Goal: Find specific page/section: Find specific page/section

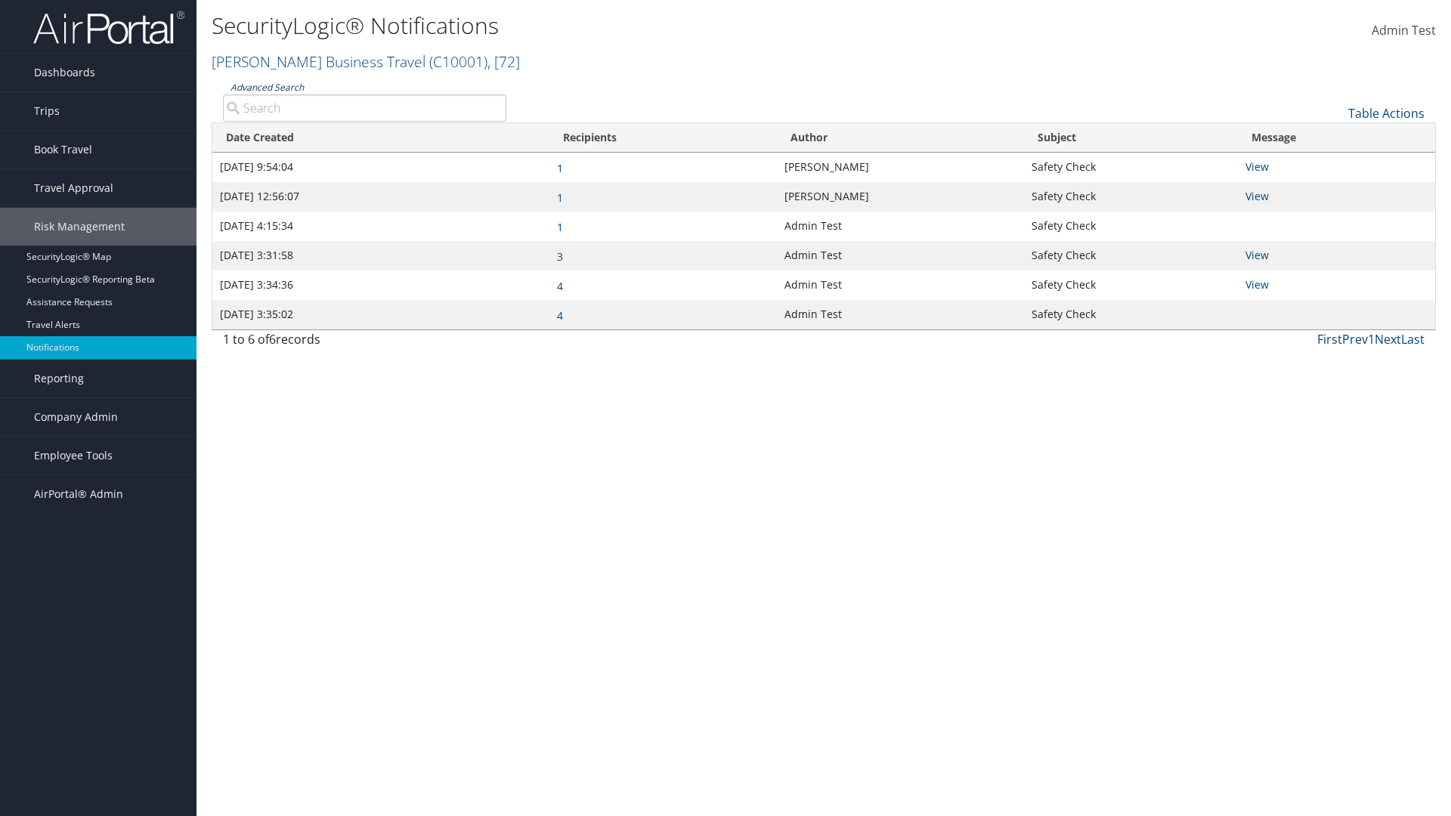
click at [266, 87] on link "Advanced Search" at bounding box center [267, 87] width 73 height 13
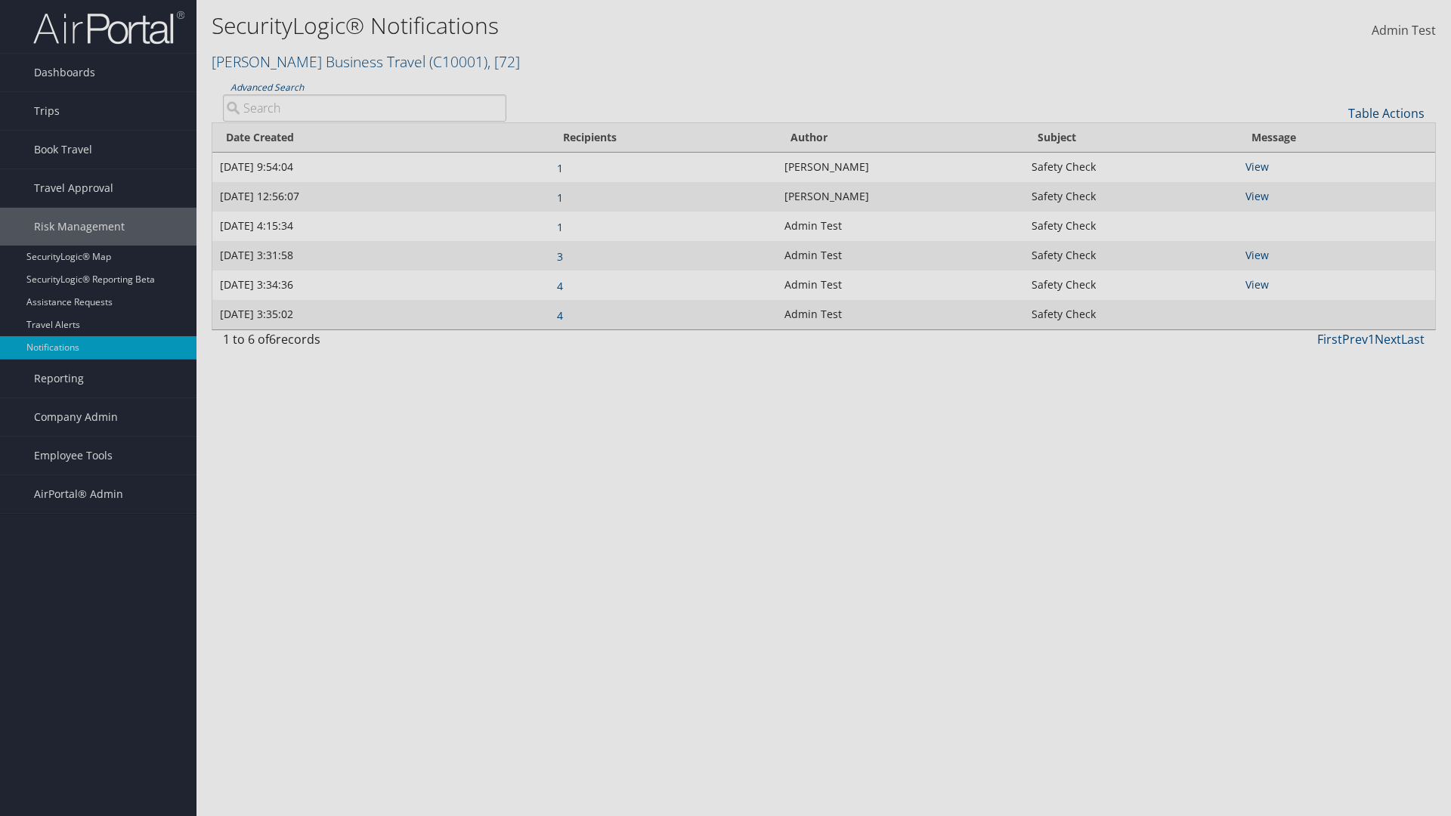
click at [0, 0] on div "×" at bounding box center [0, 0] width 0 height 0
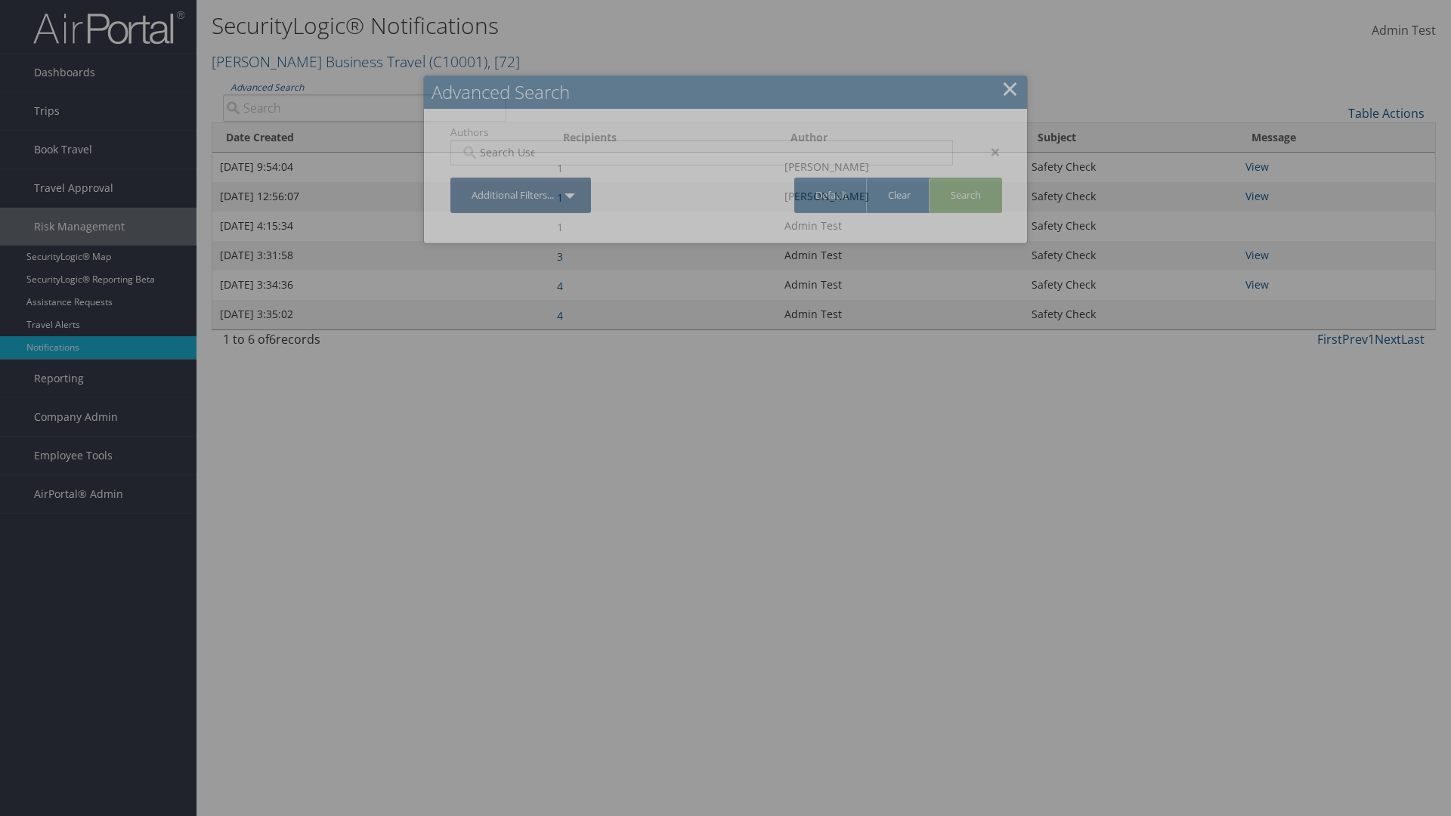
click at [988, 151] on div "×" at bounding box center [988, 152] width 48 height 18
click at [522, 178] on link "Additional Filters..." at bounding box center [520, 196] width 141 height 36
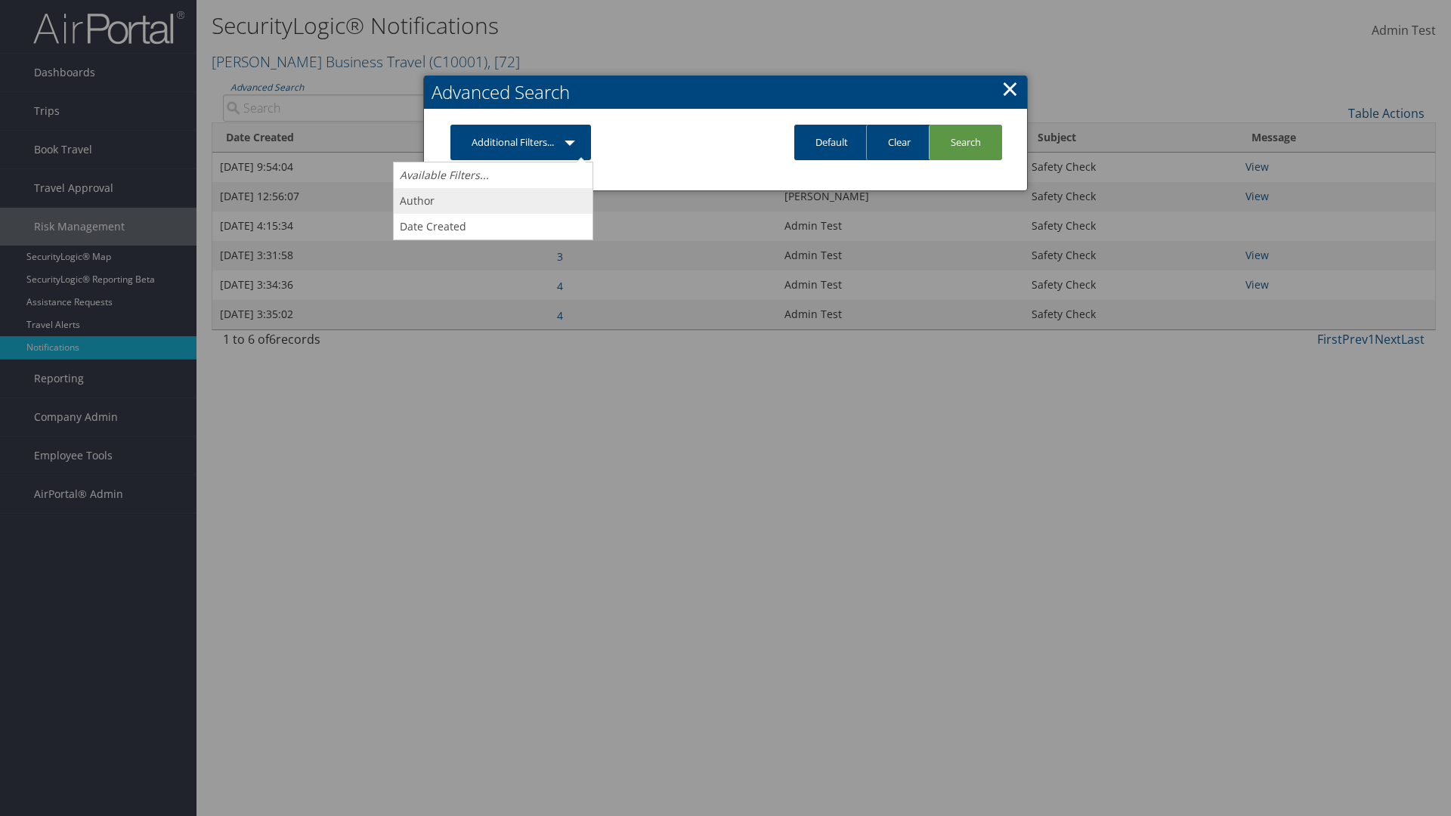
click at [493, 200] on link "Author" at bounding box center [493, 201] width 199 height 26
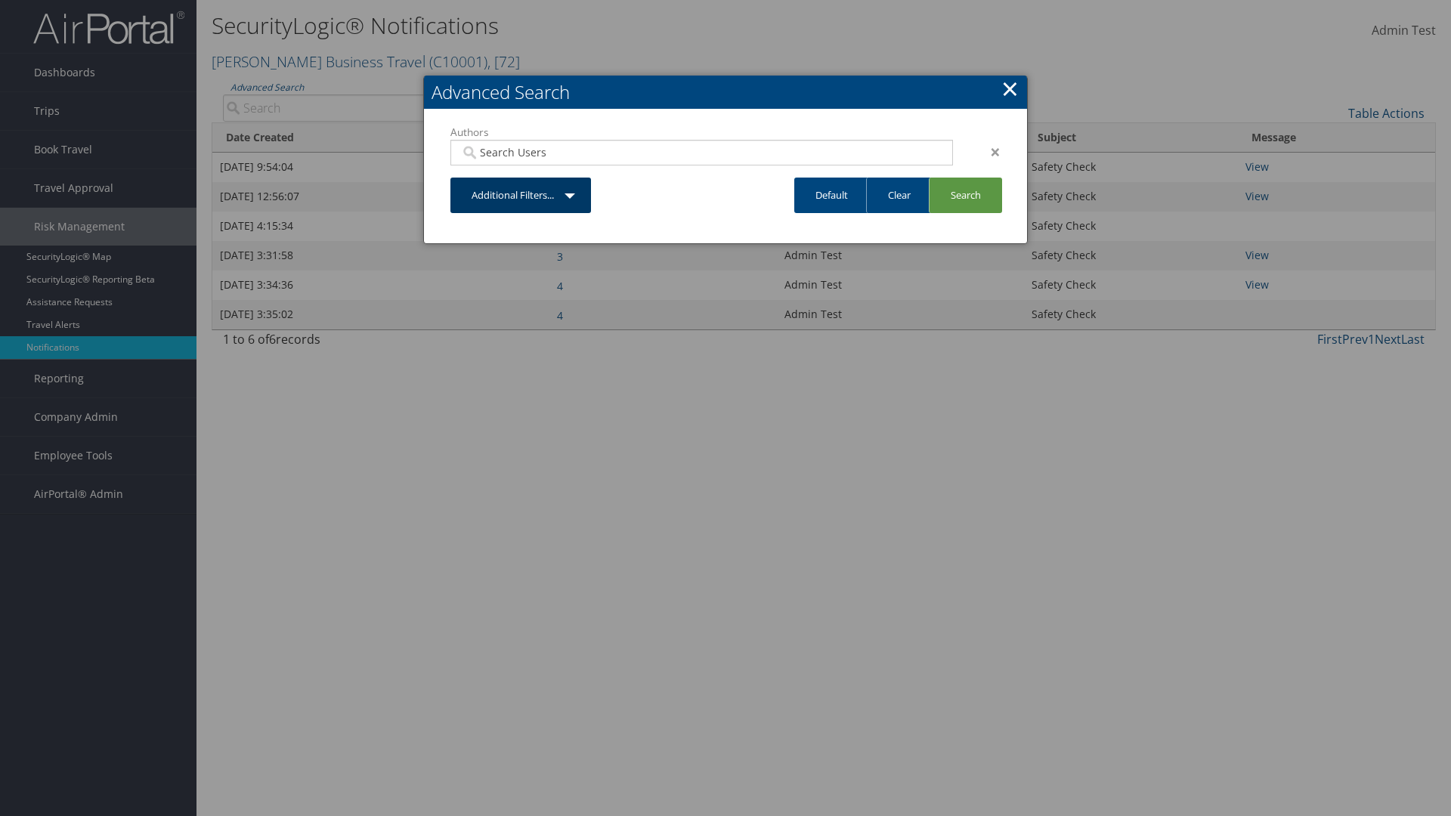
click at [522, 195] on link "Additional Filters..." at bounding box center [520, 196] width 141 height 36
click at [0, 0] on link "Date Created" at bounding box center [0, 0] width 0 height 0
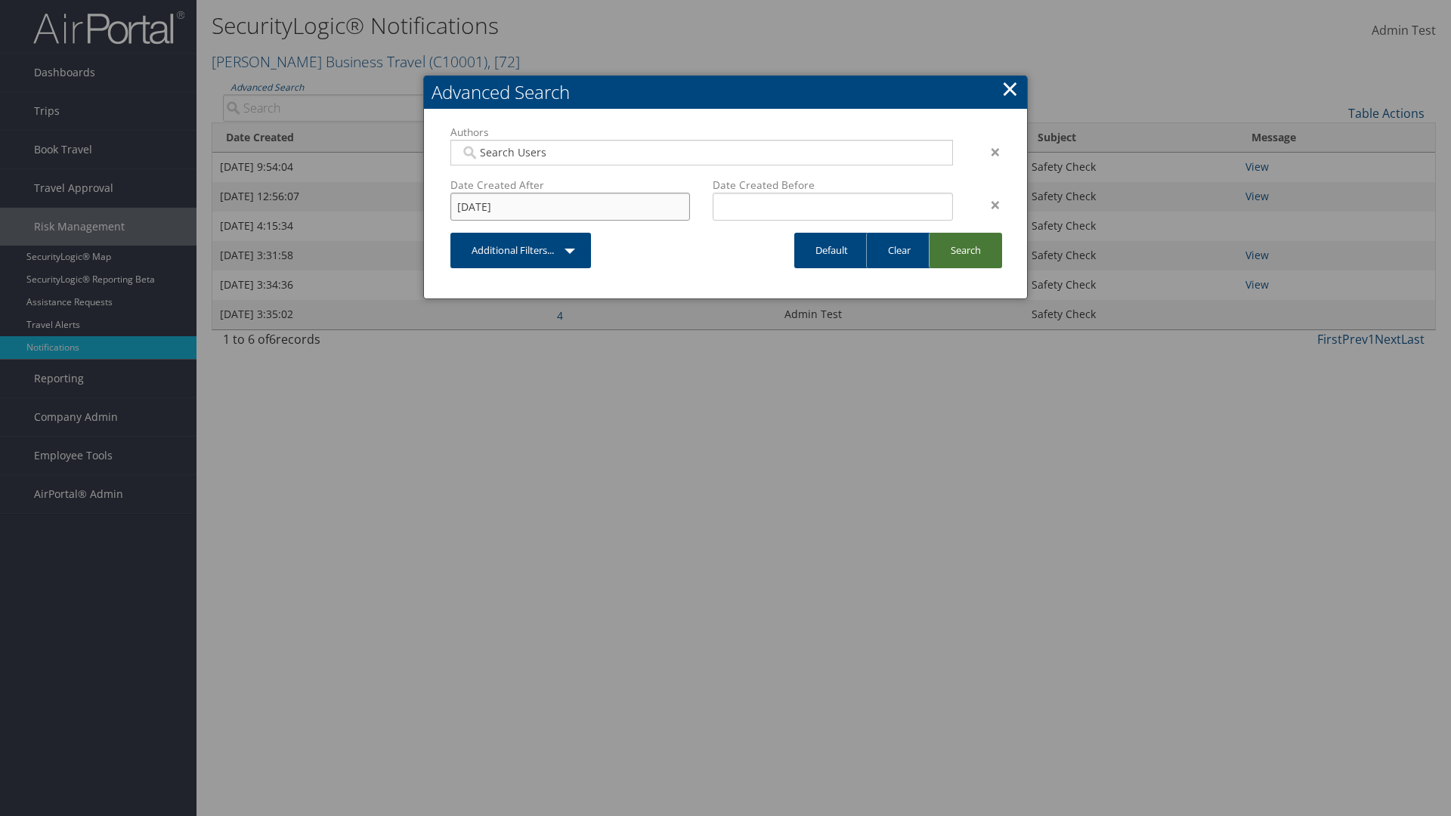
type input "[DATE]"
click at [964, 250] on link "Search" at bounding box center [965, 251] width 73 height 36
